Goal: Information Seeking & Learning: Learn about a topic

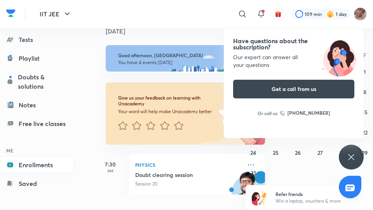
scroll to position [121, 0]
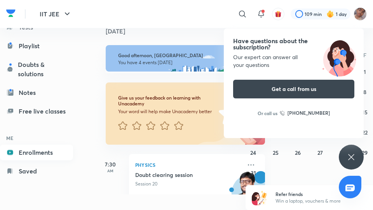
click at [46, 148] on link "Enrollments" at bounding box center [36, 153] width 73 height 16
click at [48, 149] on link "Enrollments" at bounding box center [36, 153] width 73 height 16
click at [49, 149] on link "Enrollments" at bounding box center [36, 153] width 73 height 16
drag, startPoint x: 55, startPoint y: 152, endPoint x: 72, endPoint y: 156, distance: 17.2
click at [55, 152] on link "Enrollments" at bounding box center [36, 153] width 73 height 16
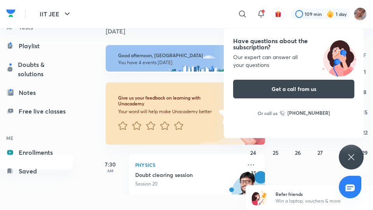
click at [55, 152] on link "Enrollments" at bounding box center [36, 153] width 73 height 16
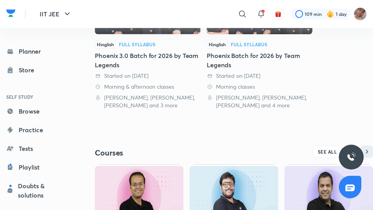
scroll to position [245, 0]
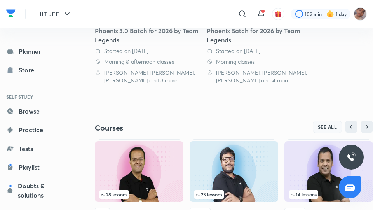
click at [320, 122] on button "SEE ALL" at bounding box center [328, 127] width 30 height 12
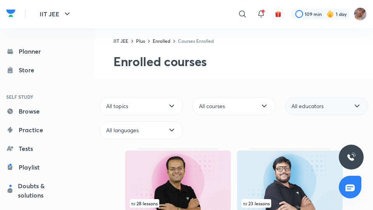
click at [316, 112] on div "All educators" at bounding box center [327, 106] width 84 height 18
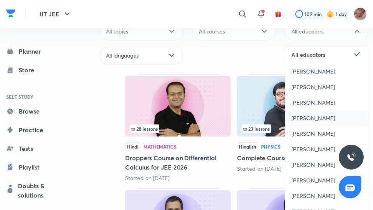
scroll to position [100, 0]
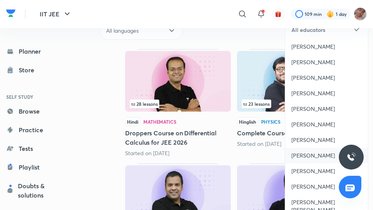
click at [315, 154] on span "[PERSON_NAME]" at bounding box center [314, 156] width 44 height 8
click at [315, 43] on div "All topics All courses All educators All educators [PERSON_NAME] [PERSON_NAME] …" at bounding box center [234, 19] width 278 height 48
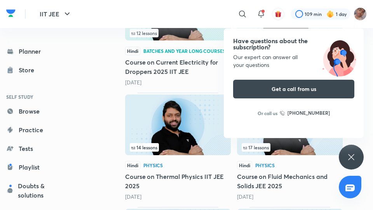
scroll to position [530, 0]
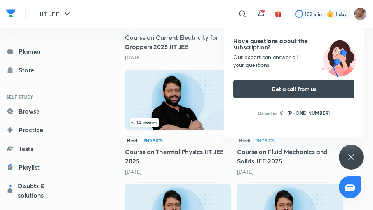
click at [153, 96] on img at bounding box center [178, 100] width 106 height 61
click at [176, 103] on img at bounding box center [178, 100] width 106 height 61
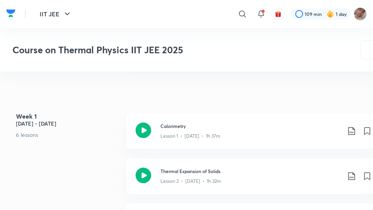
scroll to position [241, 0]
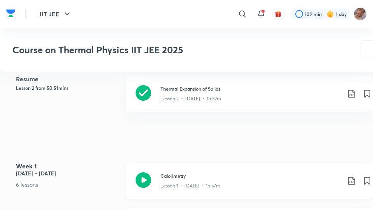
click at [218, 168] on div "Calorimetry Lesson 1 • [DATE] • 1h 37m" at bounding box center [249, 181] width 247 height 36
click at [218, 167] on div "Calorimetry Lesson 1 • [DATE] • 1h 37m" at bounding box center [249, 181] width 247 height 36
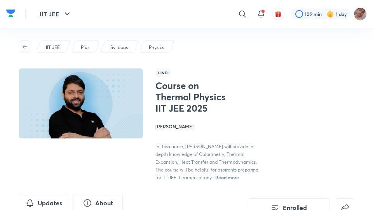
click at [24, 48] on icon "button" at bounding box center [25, 47] width 6 height 6
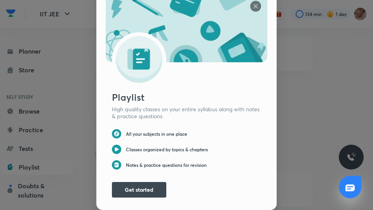
scroll to position [244, 0]
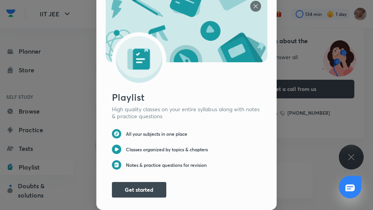
click at [256, 12] on div at bounding box center [255, 7] width 11 height 12
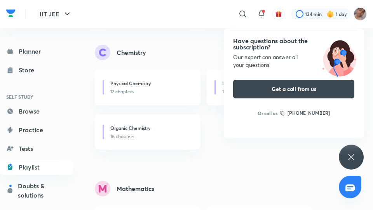
scroll to position [358, 0]
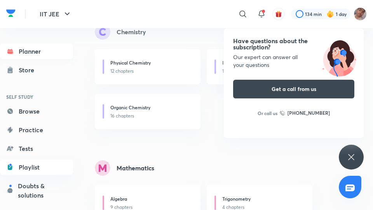
click at [33, 52] on link "Planner" at bounding box center [36, 52] width 73 height 16
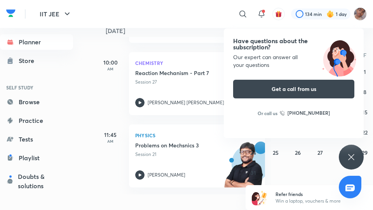
scroll to position [246, 0]
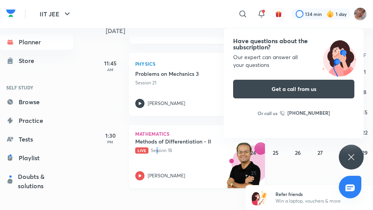
click at [157, 161] on div "Methods of Differentiation - II Live Session 18 [PERSON_NAME]" at bounding box center [188, 159] width 107 height 43
